Goal: Find contact information: Find contact information

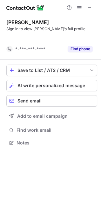
scroll to position [128, 101]
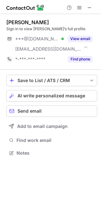
scroll to position [149, 101]
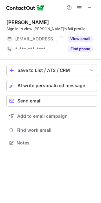
scroll to position [139, 101]
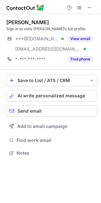
scroll to position [149, 101]
click at [90, 9] on span at bounding box center [89, 7] width 5 height 5
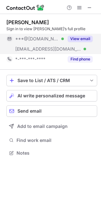
click at [85, 37] on button "View email" at bounding box center [80, 39] width 25 height 6
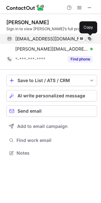
click at [89, 40] on span at bounding box center [89, 38] width 5 height 5
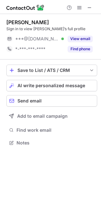
scroll to position [139, 101]
click at [88, 10] on span at bounding box center [89, 7] width 5 height 5
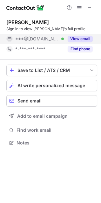
click at [87, 39] on button "View email" at bounding box center [80, 39] width 25 height 6
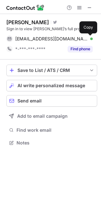
click at [87, 39] on span at bounding box center [89, 38] width 5 height 5
